Goal: Information Seeking & Learning: Learn about a topic

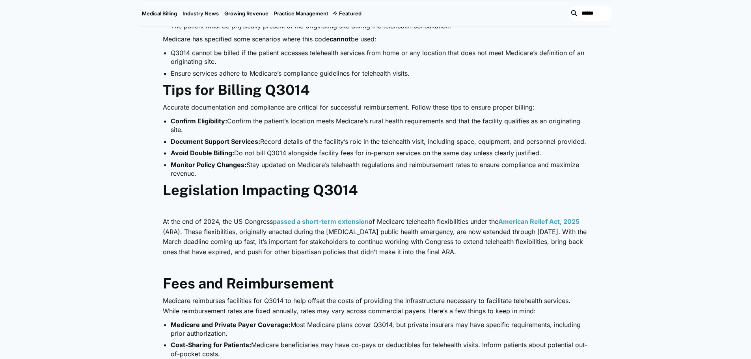
scroll to position [710, 0]
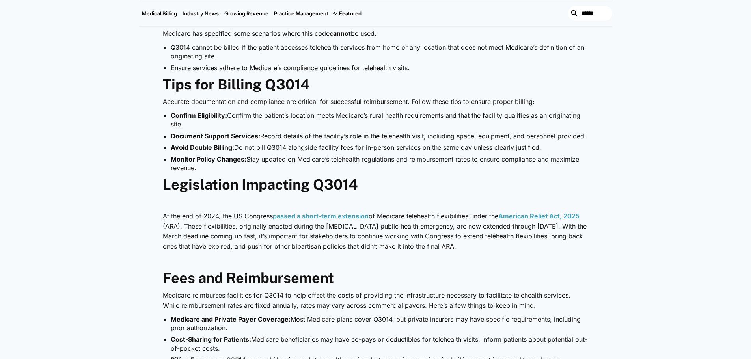
click at [497, 257] on p "‍" at bounding box center [376, 261] width 426 height 10
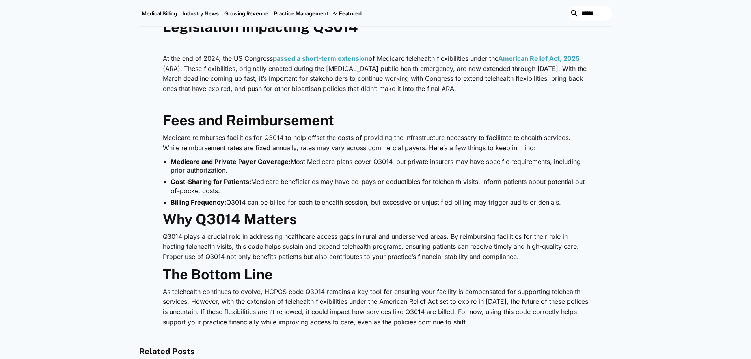
scroll to position [828, 0]
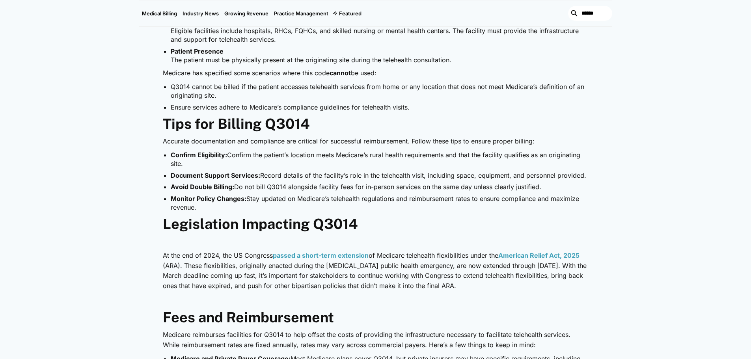
scroll to position [631, 0]
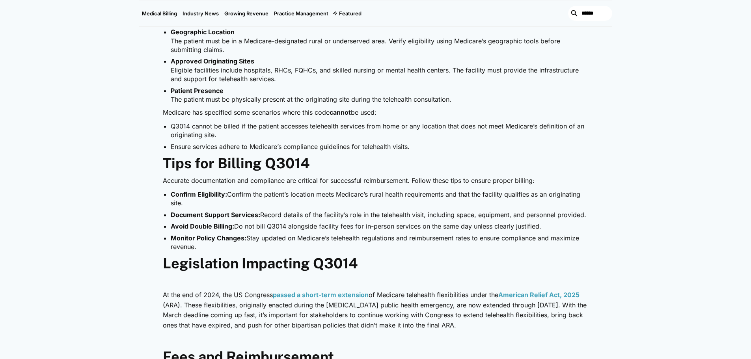
click at [324, 88] on li "Patient Presence The patient must be physically present at the originating site…" at bounding box center [380, 95] width 418 height 18
click at [521, 147] on li "Ensure services adhere to Medicare’s compliance guidelines for telehealth visit…" at bounding box center [380, 146] width 418 height 9
click at [376, 266] on h2 "Legislation Impacting Q3014" at bounding box center [376, 263] width 426 height 17
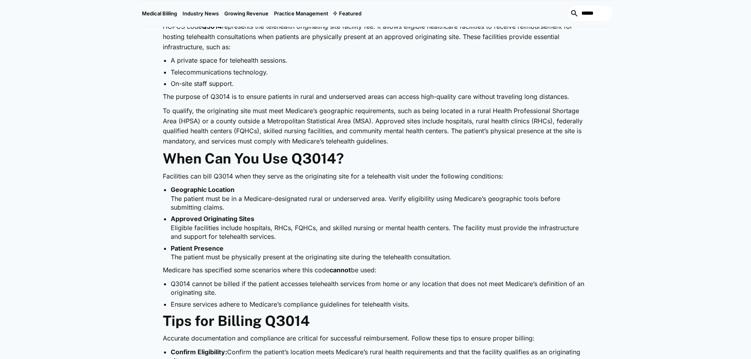
scroll to position [434, 0]
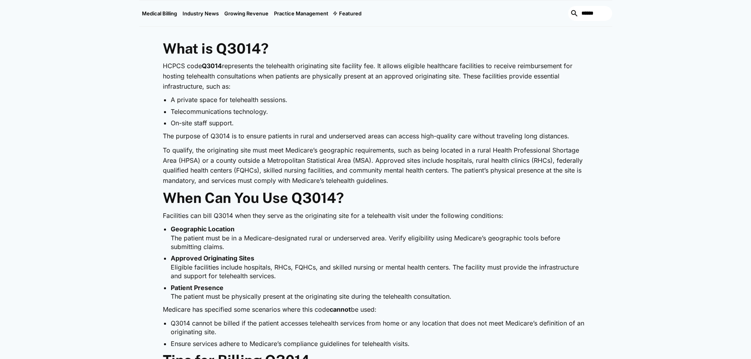
click at [93, 247] on div "Medical Billing [DATE] HCPCS Q3014: How to Bill for Telehealth Originating Site…" at bounding box center [375, 213] width 751 height 1136
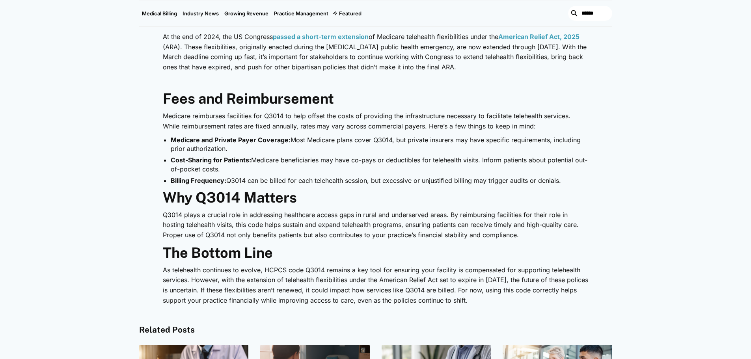
scroll to position [907, 0]
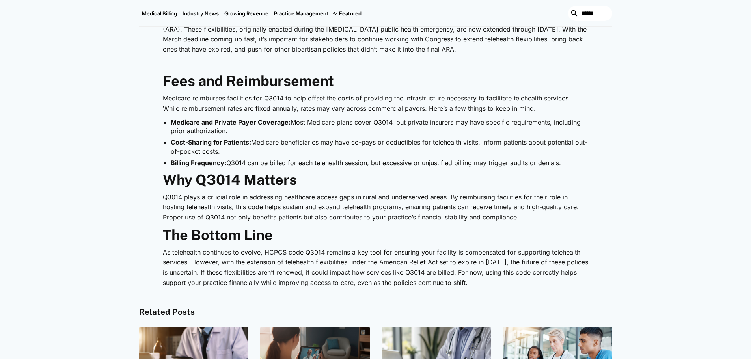
drag, startPoint x: 165, startPoint y: 199, endPoint x: 485, endPoint y: 290, distance: 332.7
click at [494, 287] on p "As telehealth continues to evolve, HCPCS code Q3014 remains a key tool for ensu…" at bounding box center [376, 268] width 426 height 40
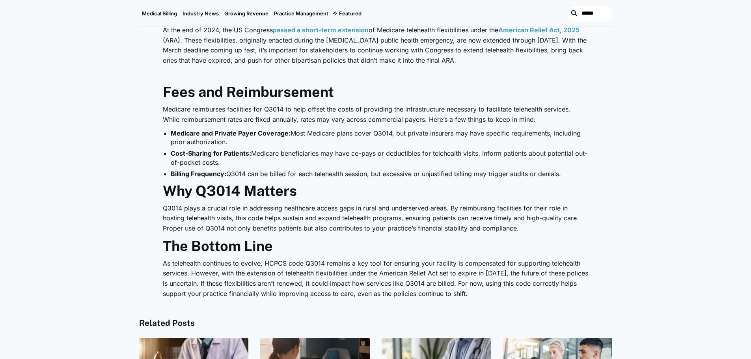
scroll to position [867, 0]
